Goal: Information Seeking & Learning: Learn about a topic

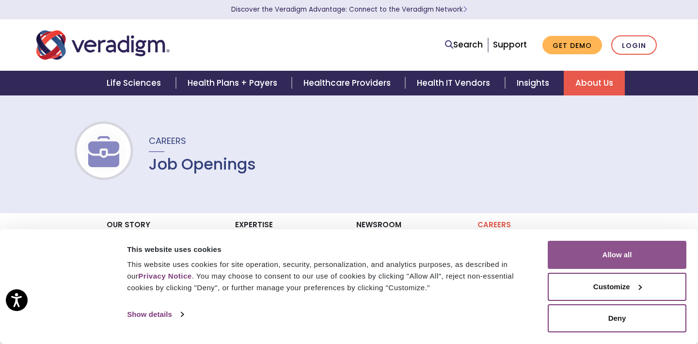
click at [629, 257] on button "Allow all" at bounding box center [616, 255] width 139 height 28
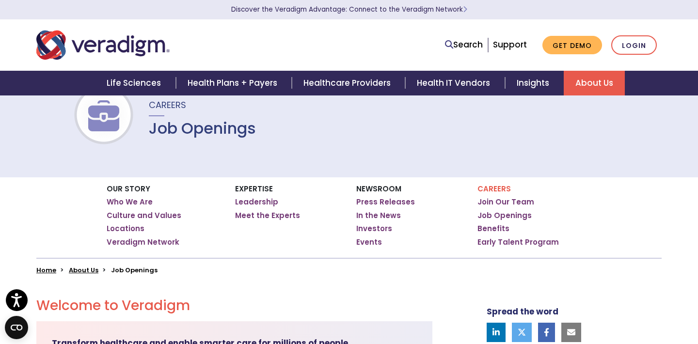
scroll to position [32, 0]
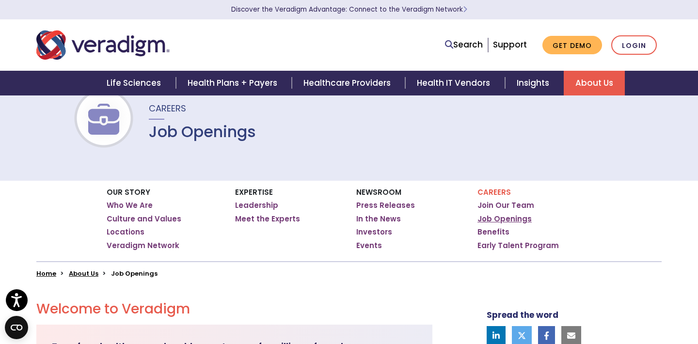
click at [508, 218] on link "Job Openings" at bounding box center [504, 219] width 54 height 10
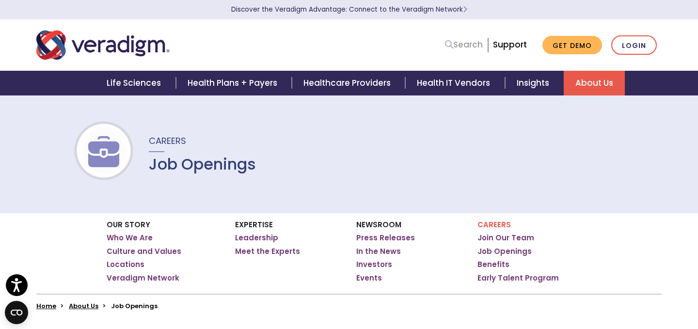
click at [462, 44] on link "Search" at bounding box center [464, 44] width 38 height 13
type input "mysql"
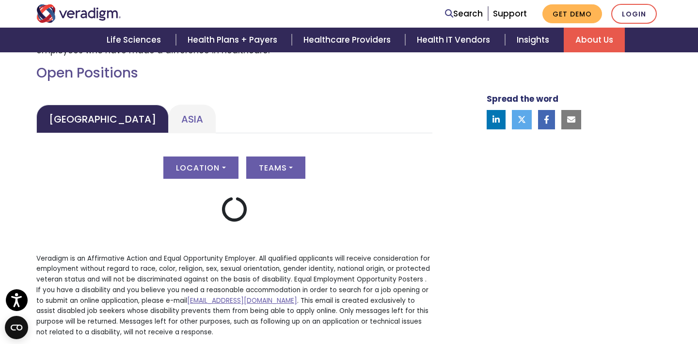
scroll to position [436, 0]
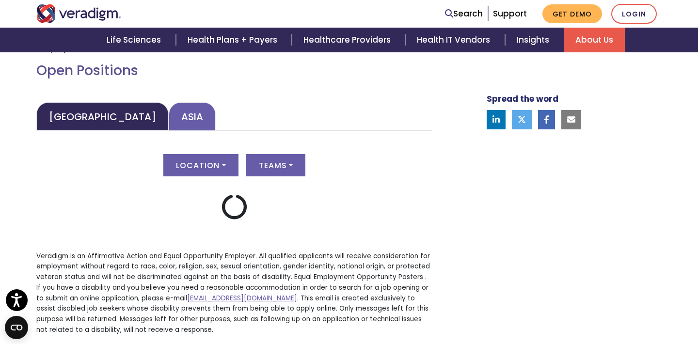
click at [169, 120] on link "Asia" at bounding box center [192, 116] width 47 height 29
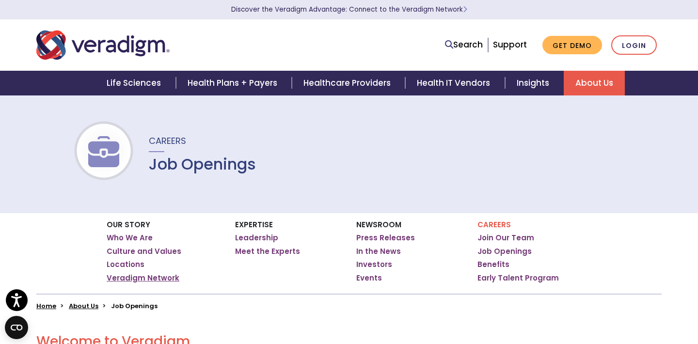
scroll to position [0, 0]
click at [457, 42] on link "Search" at bounding box center [464, 44] width 38 height 13
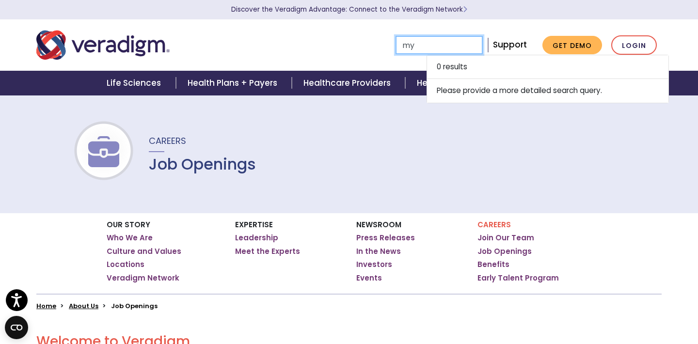
type input "m"
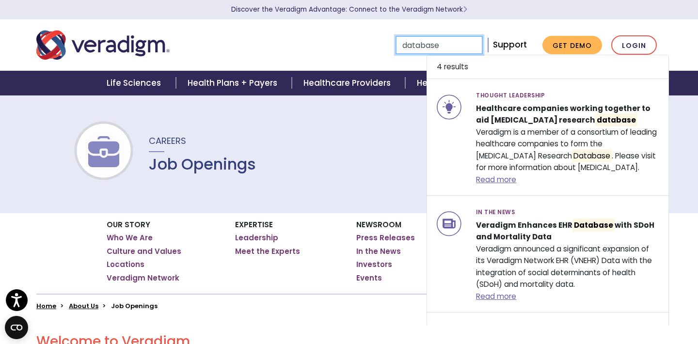
type input "database"
click at [369, 297] on div "Home About Us Job Openings" at bounding box center [349, 302] width 640 height 16
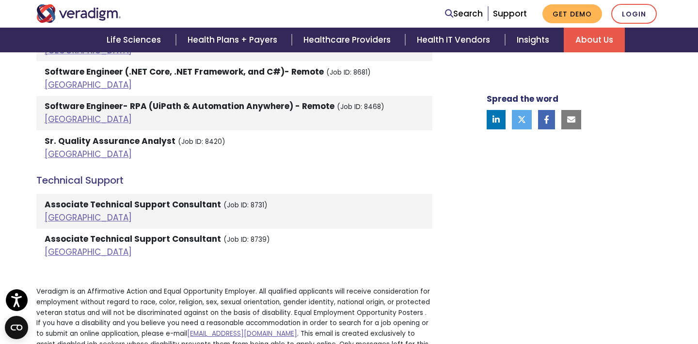
scroll to position [2223, 0]
